Goal: Information Seeking & Learning: Find contact information

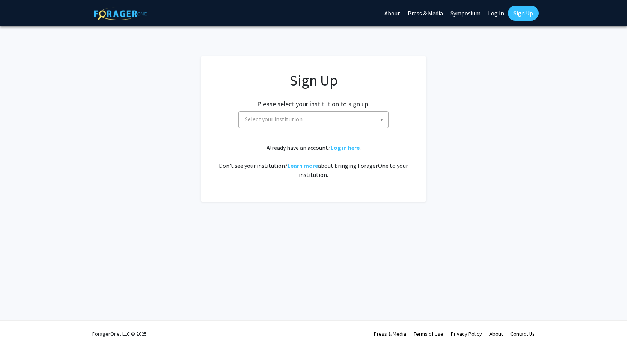
click at [286, 128] on div "Sign Up Please select your institution to sign up: Baylor University Brandeis U…" at bounding box center [313, 125] width 195 height 108
click at [289, 119] on span "Select your institution" at bounding box center [274, 119] width 58 height 8
click at [445, 7] on link "Press & Media" at bounding box center [425, 13] width 43 height 26
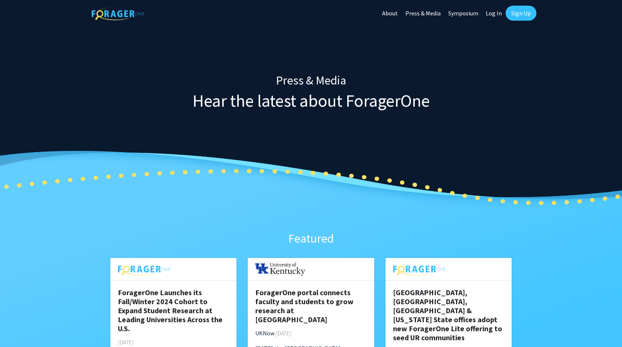
click at [283, 221] on div "Featured" at bounding box center [311, 194] width 413 height 110
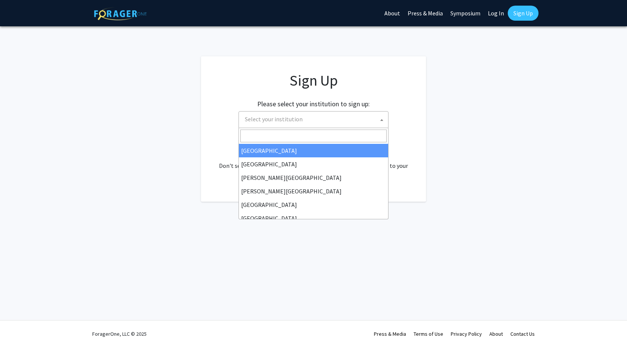
click at [246, 122] on span "Select your institution" at bounding box center [274, 119] width 58 height 8
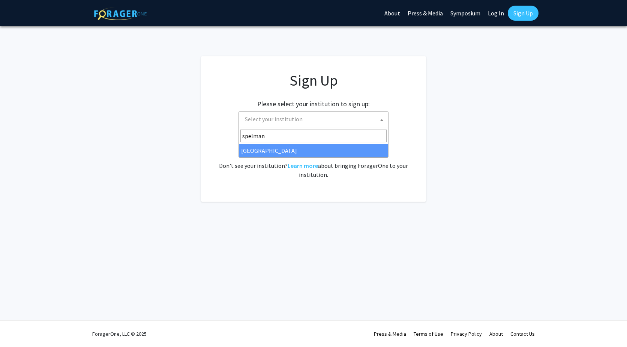
type input "spelman"
select select "4"
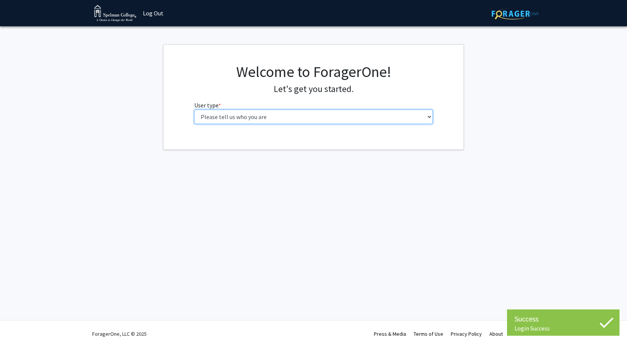
click at [305, 115] on select "Please tell us who you are Undergraduate Student Master's Student Doctoral Cand…" at bounding box center [313, 117] width 239 height 14
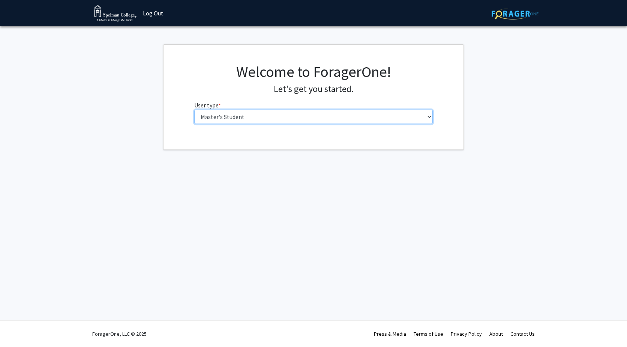
click at [194, 110] on select "Please tell us who you are Undergraduate Student Master's Student Doctoral Cand…" at bounding box center [313, 117] width 239 height 14
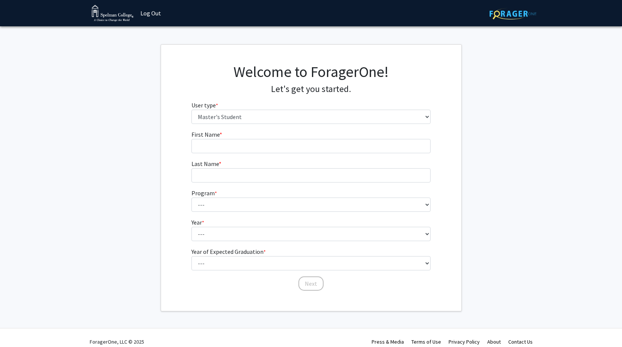
click at [256, 125] on div "Welcome to ForagerOne! Let's get you started. User type * required Please tell …" at bounding box center [311, 96] width 250 height 67
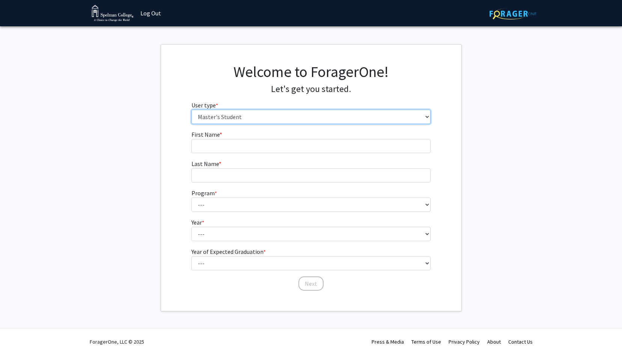
click at [255, 122] on select "Please tell us who you are Undergraduate Student Master's Student Doctoral Cand…" at bounding box center [310, 117] width 239 height 14
select select "1: undergrad"
click at [191, 110] on select "Please tell us who you are Undergraduate Student Master's Student Doctoral Cand…" at bounding box center [310, 117] width 239 height 14
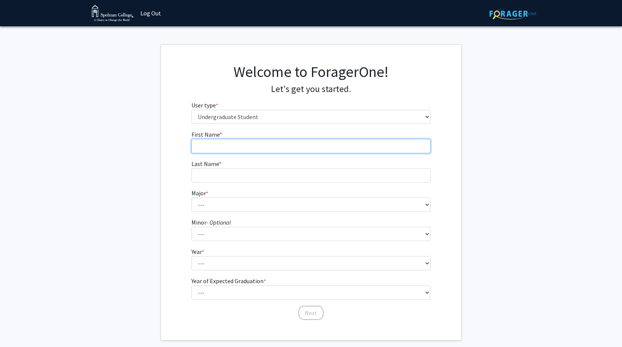
click at [249, 151] on input "First Name * required" at bounding box center [310, 146] width 239 height 14
type input "[PERSON_NAME]"
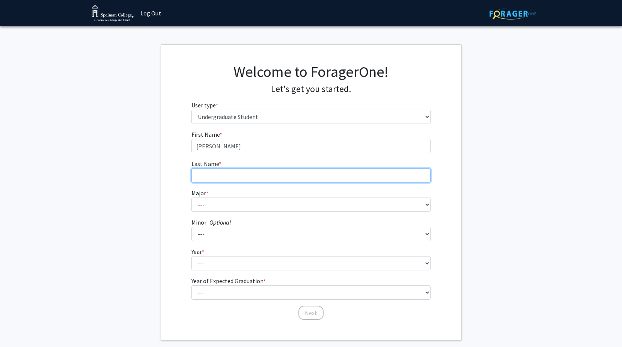
type input "Darling"
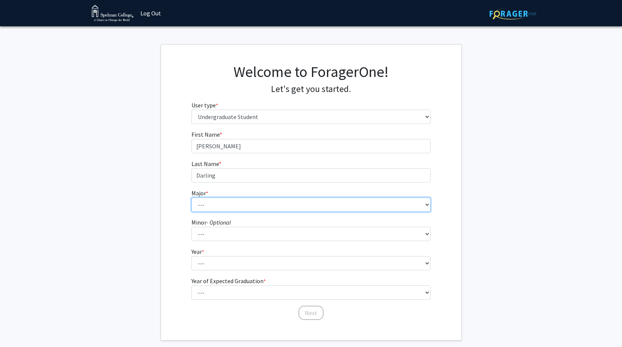
click at [236, 201] on select "--- Art Art History Biochemistry Biology Chemistry Comparative Women’s Studies …" at bounding box center [310, 204] width 239 height 14
select select "7: 253"
click at [191, 197] on select "--- Art Art History Biochemistry Biology Chemistry Comparative Women’s Studies …" at bounding box center [310, 204] width 239 height 14
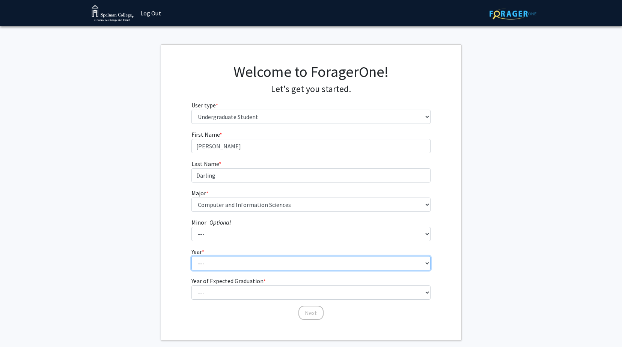
click at [215, 257] on select "--- First-year Sophomore Junior Senior Postbaccalaureate Certificate" at bounding box center [310, 263] width 239 height 14
select select "4: senior"
click at [191, 256] on select "--- First-year Sophomore Junior Senior Postbaccalaureate Certificate" at bounding box center [310, 263] width 239 height 14
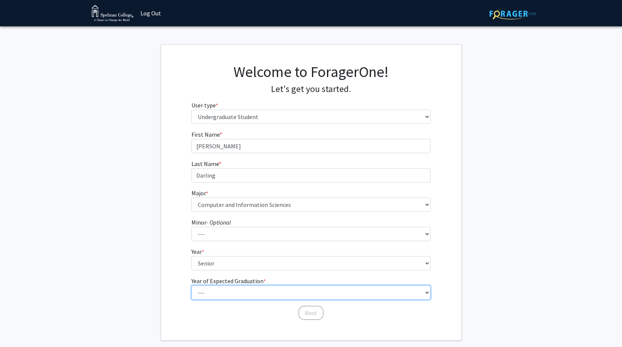
click at [214, 297] on select "--- 2025 2026 2027 2028 2029 2030 2031 2032 2033 2034" at bounding box center [310, 292] width 239 height 14
select select "2: 2026"
click at [191, 285] on select "--- 2025 2026 2027 2028 2029 2030 2031 2032 2033 2034" at bounding box center [310, 292] width 239 height 14
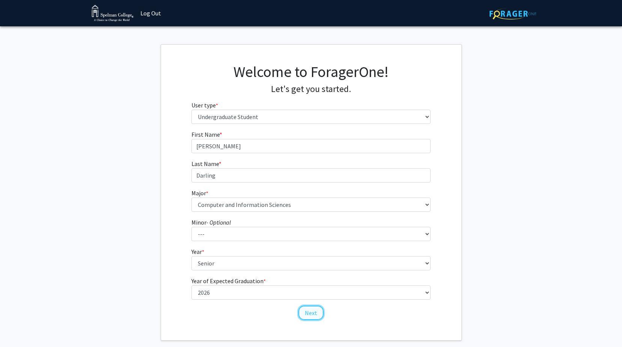
click at [316, 311] on button "Next" at bounding box center [310, 312] width 25 height 14
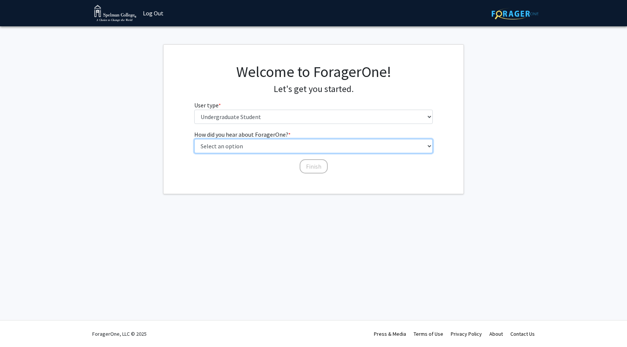
click at [289, 144] on select "Select an option Peer/student recommendation Faculty/staff recommendation Unive…" at bounding box center [313, 146] width 239 height 14
select select "2: faculty_recommendation"
click at [194, 139] on select "Select an option Peer/student recommendation Faculty/staff recommendation Unive…" at bounding box center [313, 146] width 239 height 14
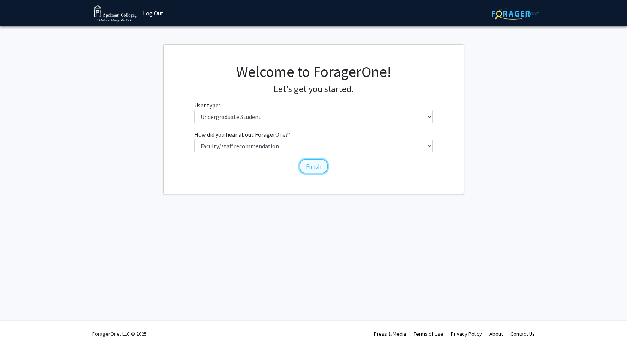
click at [312, 166] on button "Finish" at bounding box center [314, 166] width 28 height 14
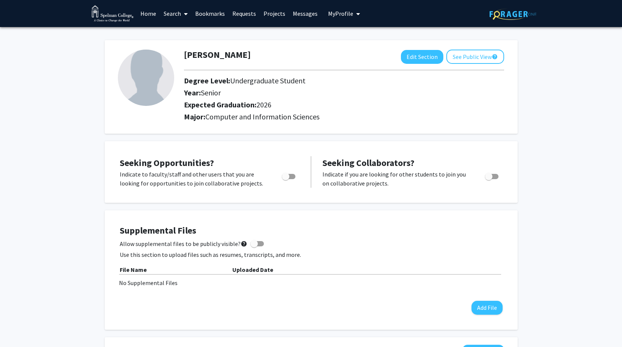
click at [179, 14] on link "Search" at bounding box center [176, 13] width 32 height 26
click at [181, 33] on span "Faculty/Staff" at bounding box center [187, 34] width 55 height 15
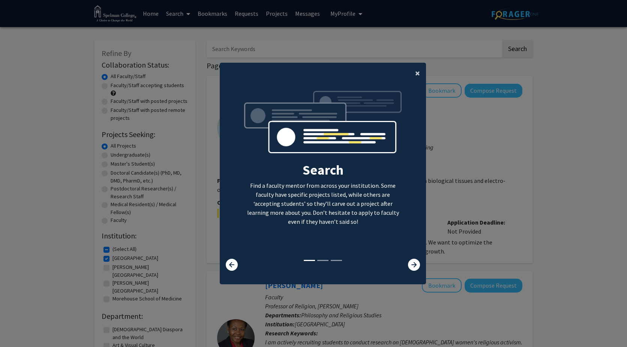
click at [420, 71] on button "×" at bounding box center [417, 73] width 17 height 21
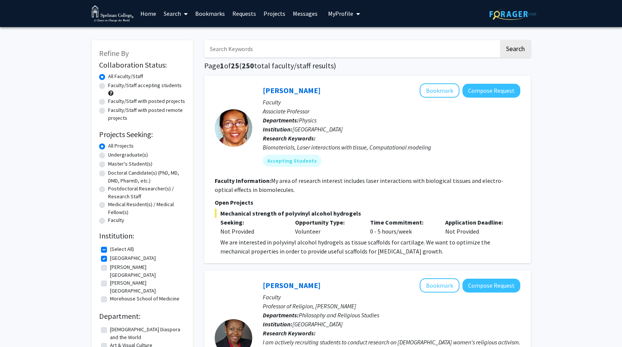
click at [373, 44] on input "Search Keywords" at bounding box center [351, 48] width 295 height 17
type input "moretti"
click at [500, 40] on button "Search" at bounding box center [515, 48] width 31 height 17
checkbox input "false"
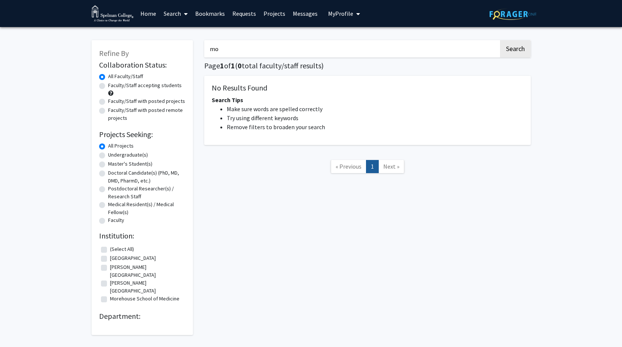
type input "m"
click at [278, 217] on div "Search Page 1 of 1 ( 0 total faculty/staff results) No Results Found Search Tip…" at bounding box center [368, 184] width 338 height 302
click at [336, 50] on input "Search Keywords" at bounding box center [351, 48] width 295 height 17
click at [500, 40] on button "Search" at bounding box center [515, 48] width 31 height 17
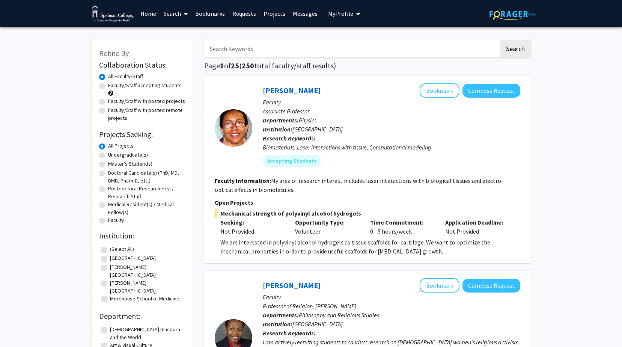
click at [272, 54] on input "Search Keywords" at bounding box center [351, 48] width 295 height 17
type input "data"
click at [500, 40] on button "Search" at bounding box center [515, 48] width 31 height 17
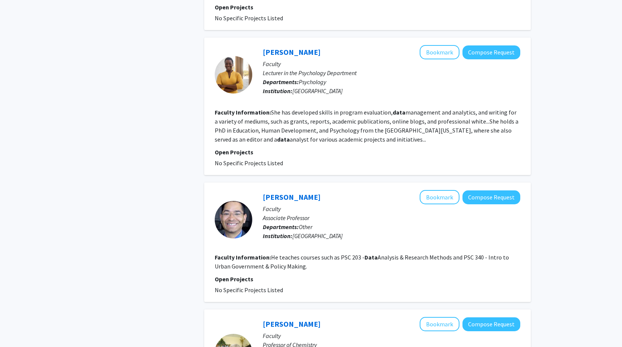
scroll to position [1561, 0]
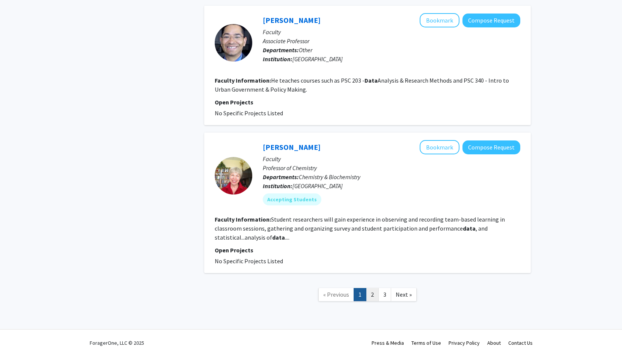
click at [373, 288] on link "2" at bounding box center [372, 294] width 13 height 13
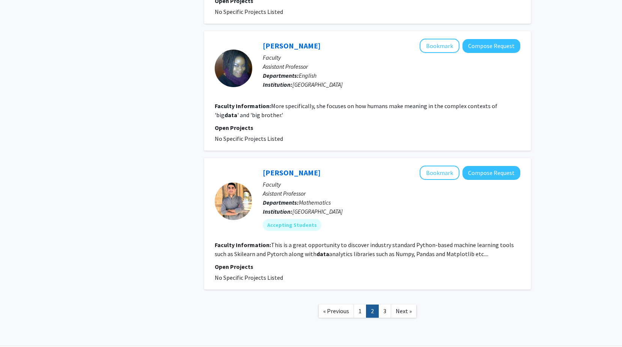
scroll to position [1123, 0]
click at [442, 165] on button "Bookmark" at bounding box center [440, 172] width 40 height 14
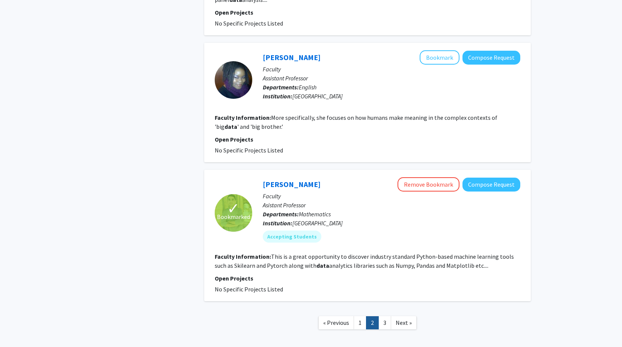
scroll to position [1139, 0]
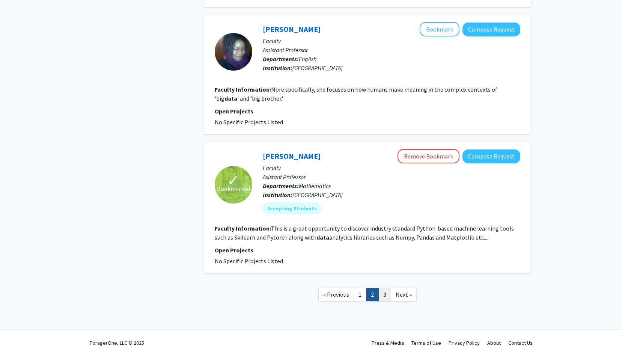
click at [383, 290] on link "3" at bounding box center [384, 294] width 13 height 13
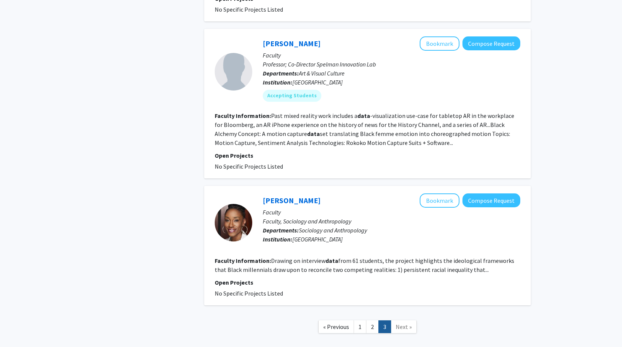
scroll to position [771, 0]
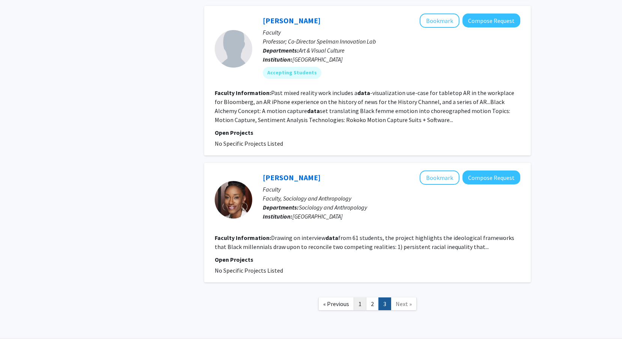
click at [358, 297] on link "1" at bounding box center [360, 303] width 13 height 13
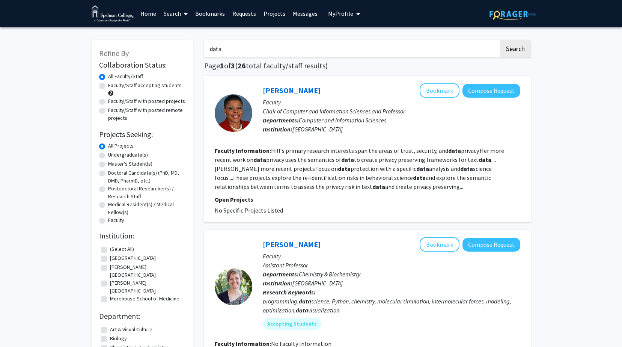
click at [341, 13] on span "My Profile" at bounding box center [340, 14] width 25 height 8
click at [354, 43] on span "View Profile" at bounding box center [374, 43] width 45 height 8
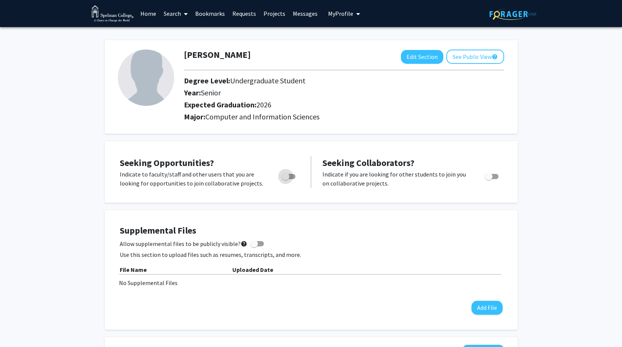
click at [284, 178] on span "Toggle" at bounding box center [286, 177] width 8 height 8
click at [285, 179] on input "Are you actively seeking opportunities?" at bounding box center [285, 179] width 0 height 0
checkbox input "true"
click at [492, 178] on span "Toggle" at bounding box center [492, 176] width 14 height 5
click at [489, 179] on input "Would you like to receive other student requests to work with you?" at bounding box center [488, 179] width 0 height 0
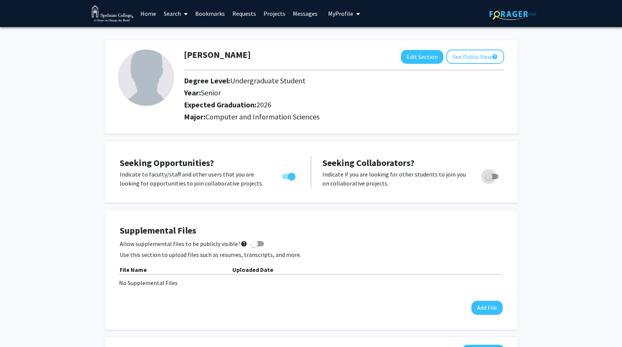
checkbox input "true"
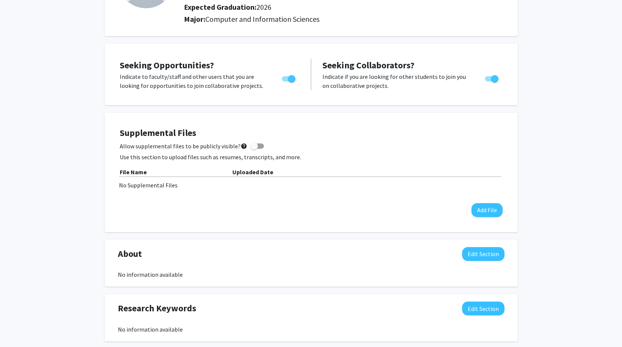
scroll to position [208, 0]
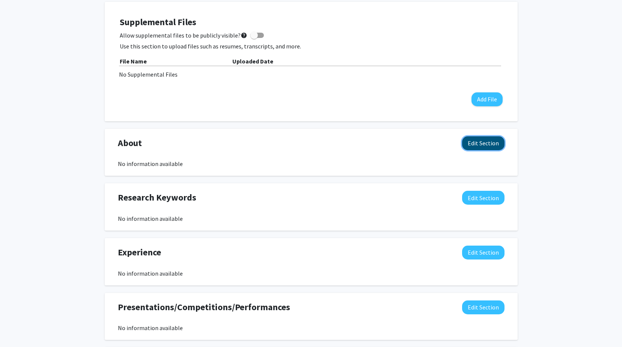
click at [489, 147] on button "Edit Section" at bounding box center [483, 143] width 42 height 14
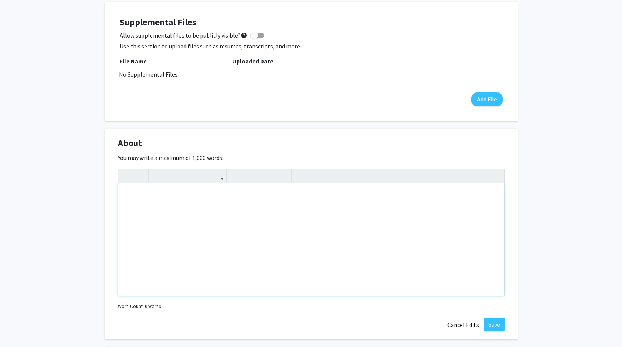
click at [262, 248] on div "Note to users with screen readers: Please deactivate our accessibility plugin f…" at bounding box center [311, 239] width 386 height 113
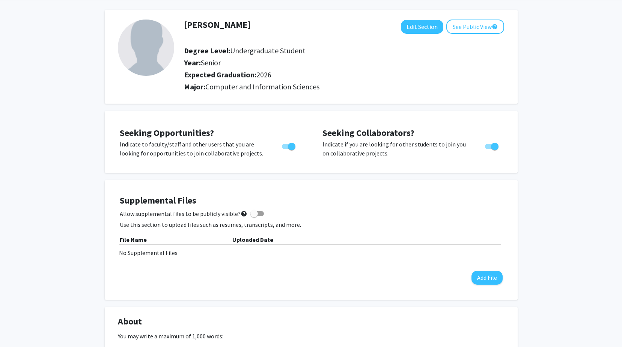
scroll to position [30, 0]
click at [146, 44] on img at bounding box center [146, 48] width 56 height 56
click at [418, 27] on button "Edit Section" at bounding box center [422, 27] width 42 height 14
select select "senior"
select select "2026"
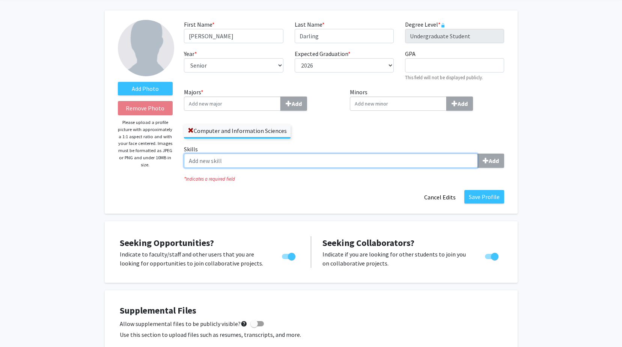
click at [425, 166] on input "Skills Add" at bounding box center [331, 160] width 294 height 14
type input "data"
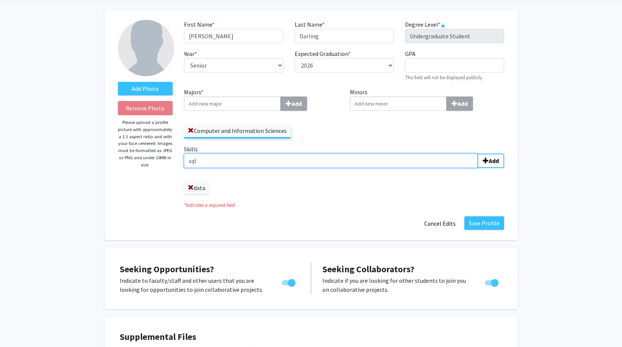
type input "sql"
type input "visualization"
type input "project management"
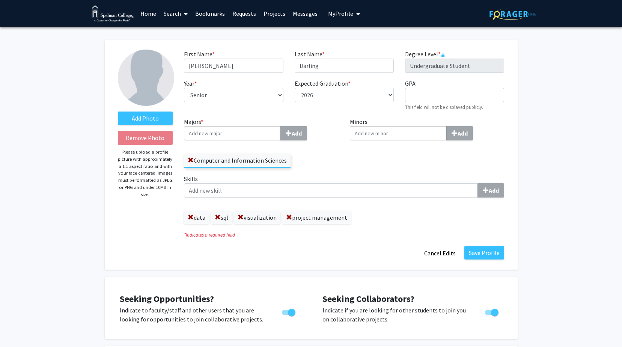
click at [182, 15] on span at bounding box center [184, 14] width 7 height 26
click at [196, 31] on span "Faculty/Staff" at bounding box center [187, 34] width 55 height 15
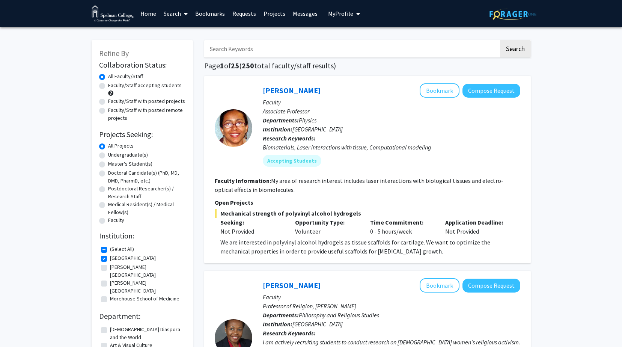
click at [238, 47] on input "Search Keywords" at bounding box center [351, 48] width 295 height 17
type input "[PERSON_NAME]"
click at [500, 40] on button "Search" at bounding box center [515, 48] width 31 height 17
checkbox input "false"
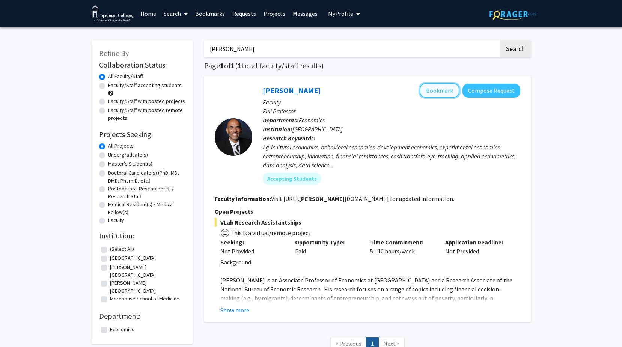
click at [453, 93] on button "Bookmark" at bounding box center [440, 90] width 40 height 14
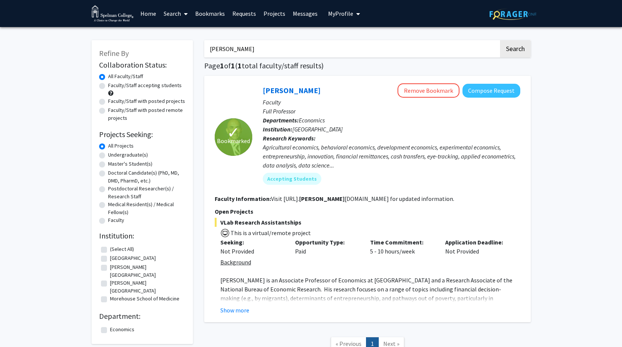
click at [368, 50] on input "[PERSON_NAME]" at bounding box center [351, 48] width 295 height 17
type input "kara"
click at [500, 40] on button "Search" at bounding box center [515, 48] width 31 height 17
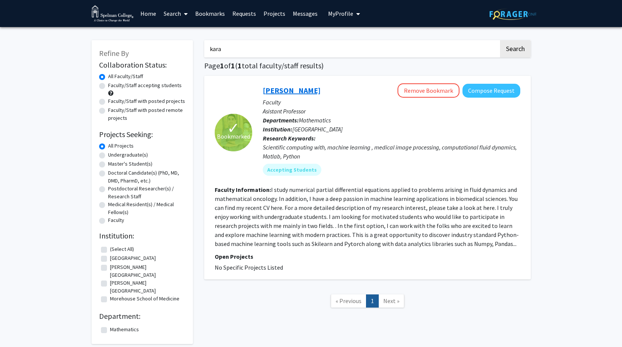
click at [269, 90] on link "[PERSON_NAME]" at bounding box center [292, 90] width 58 height 9
click at [215, 8] on link "Bookmarks" at bounding box center [209, 13] width 37 height 26
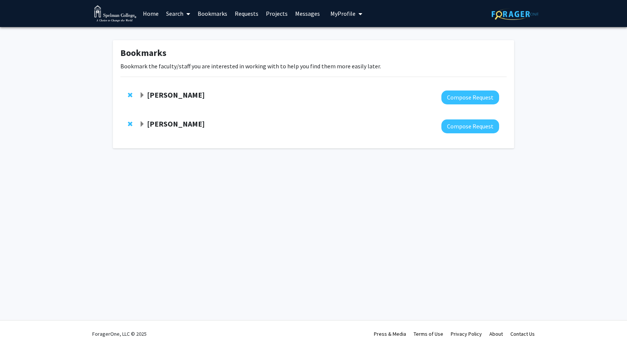
click at [174, 129] on div at bounding box center [319, 126] width 360 height 14
click at [170, 128] on strong "[PERSON_NAME]" at bounding box center [176, 123] width 58 height 9
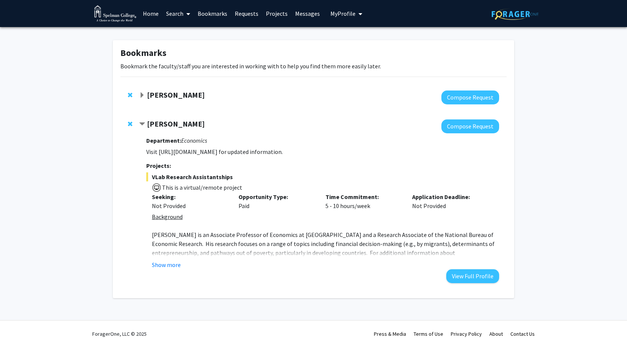
click at [163, 221] on p at bounding box center [326, 225] width 348 height 9
click at [162, 217] on u "Background" at bounding box center [167, 217] width 31 height 8
click at [175, 265] on button "Show more" at bounding box center [166, 264] width 29 height 9
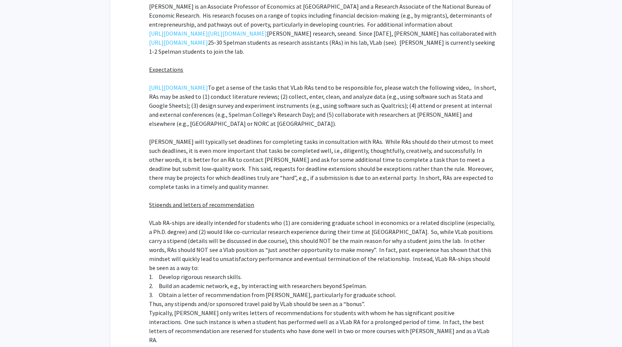
scroll to position [229, 0]
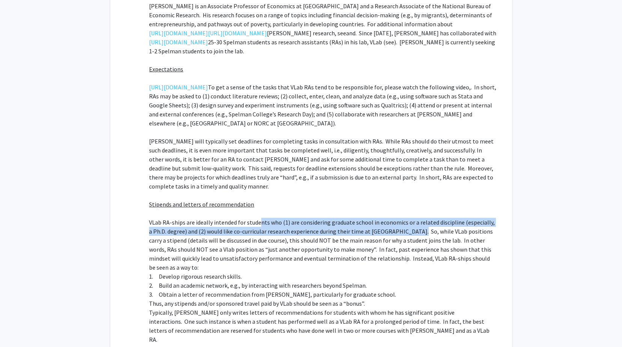
drag, startPoint x: 258, startPoint y: 216, endPoint x: 410, endPoint y: 225, distance: 152.3
click at [410, 225] on p "VLab RA-ships are ideally intended for students who (1) are considering graduat…" at bounding box center [323, 245] width 348 height 54
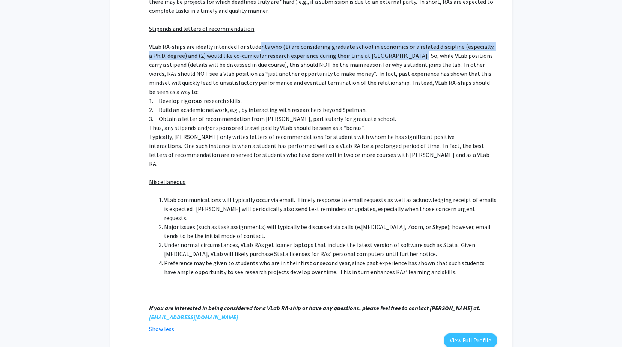
scroll to position [423, 0]
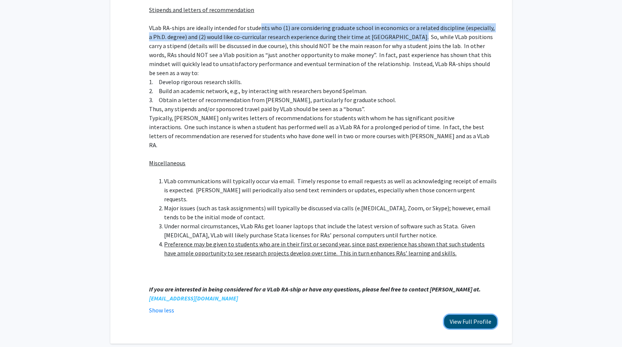
click at [468, 315] on button "View Full Profile" at bounding box center [470, 322] width 53 height 14
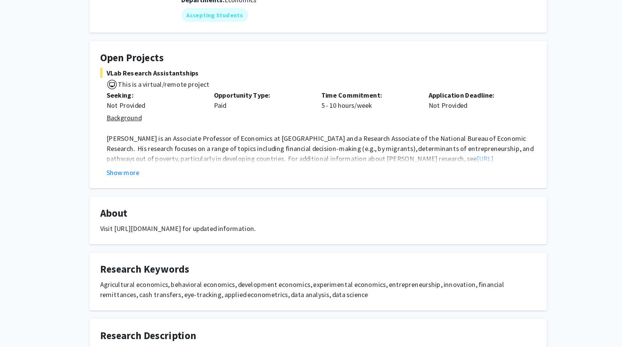
scroll to position [68, 0]
click at [147, 190] on button "Show more" at bounding box center [139, 192] width 29 height 9
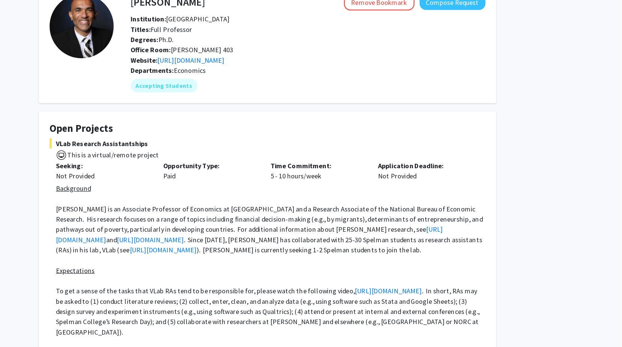
scroll to position [0, 0]
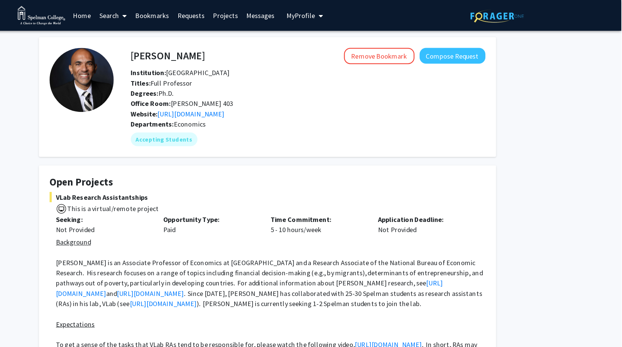
click at [182, 14] on span at bounding box center [184, 14] width 7 height 26
click at [190, 33] on span "Faculty/Staff" at bounding box center [187, 34] width 55 height 15
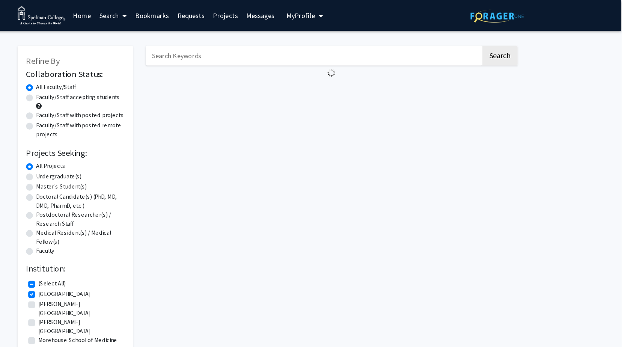
click at [252, 51] on input "Search Keywords" at bounding box center [351, 48] width 295 height 17
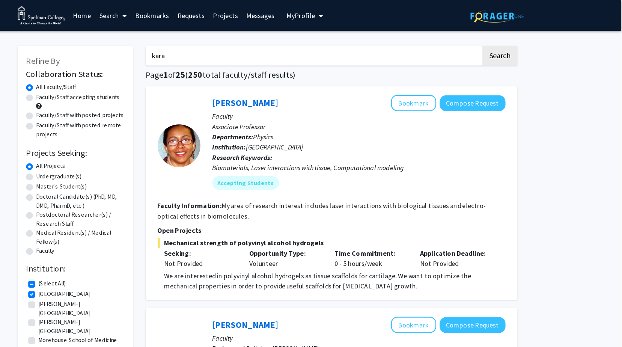
type input "kara"
click at [500, 40] on button "Search" at bounding box center [515, 48] width 31 height 17
checkbox input "false"
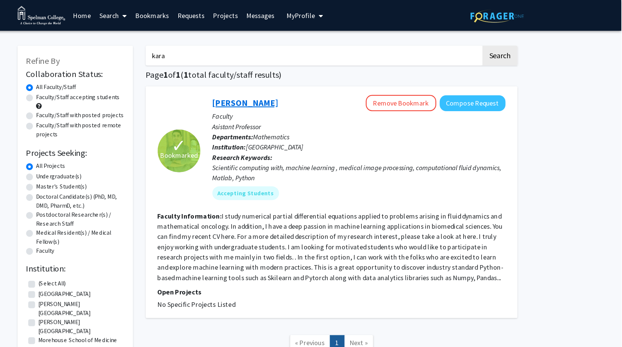
click at [273, 86] on link "[PERSON_NAME]" at bounding box center [292, 90] width 58 height 9
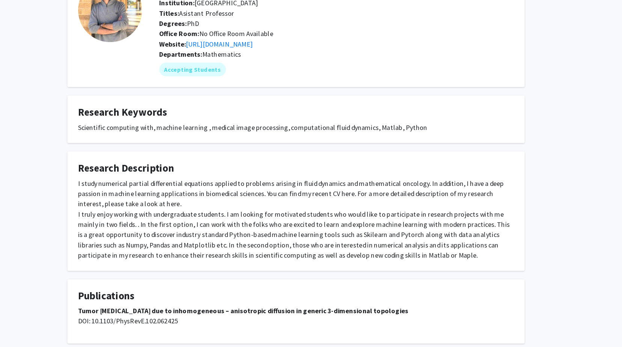
scroll to position [20, 0]
click at [255, 78] on link "[URL][DOMAIN_NAME]" at bounding box center [244, 80] width 59 height 8
